Goal: Information Seeking & Learning: Learn about a topic

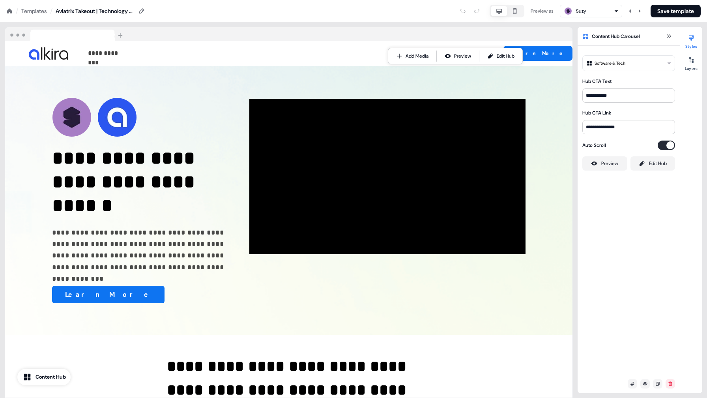
scroll to position [781, 0]
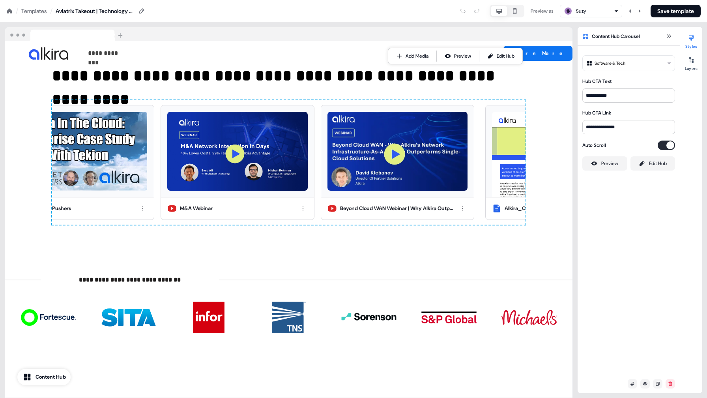
click at [9, 13] on icon at bounding box center [9, 11] width 6 height 6
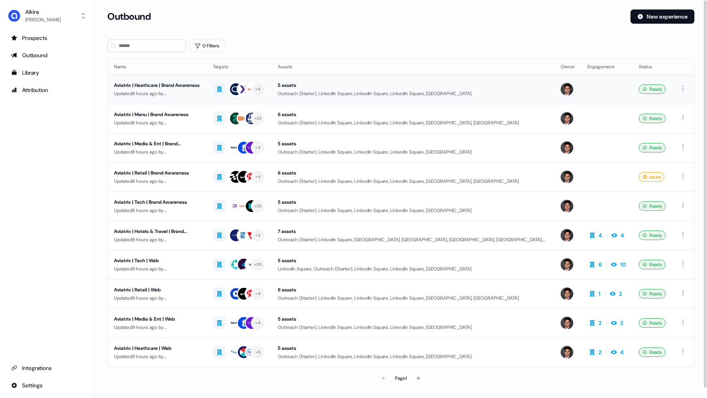
click at [168, 92] on div "Updated 8 hours ago by [PERSON_NAME]" at bounding box center [157, 94] width 86 height 8
click at [174, 263] on div "Aviatrix | Tech | Web" at bounding box center [157, 260] width 86 height 8
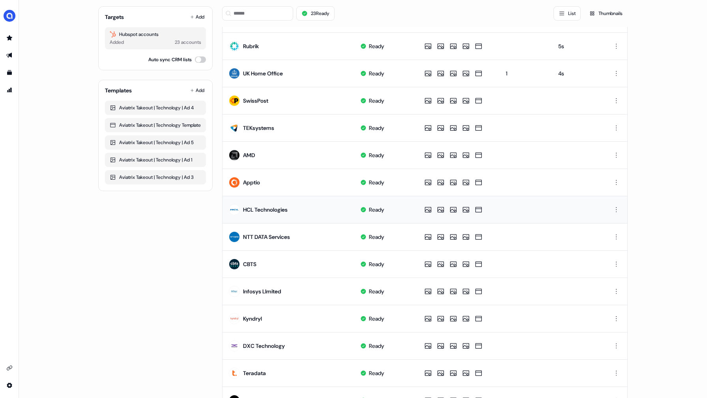
scroll to position [151, 0]
